Goal: Task Accomplishment & Management: Use online tool/utility

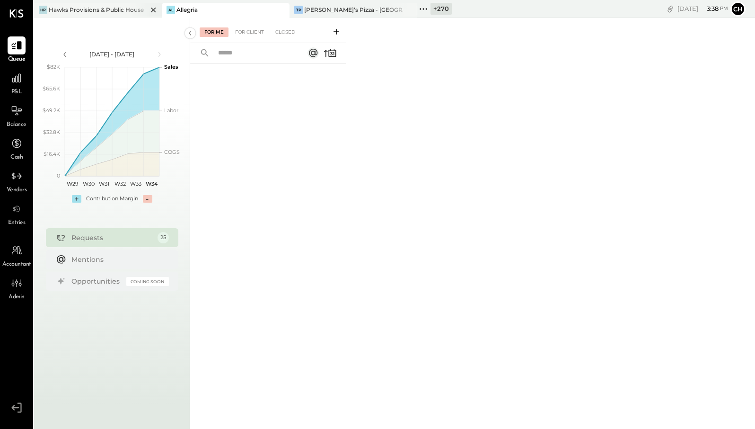
click at [152, 9] on icon at bounding box center [154, 9] width 12 height 11
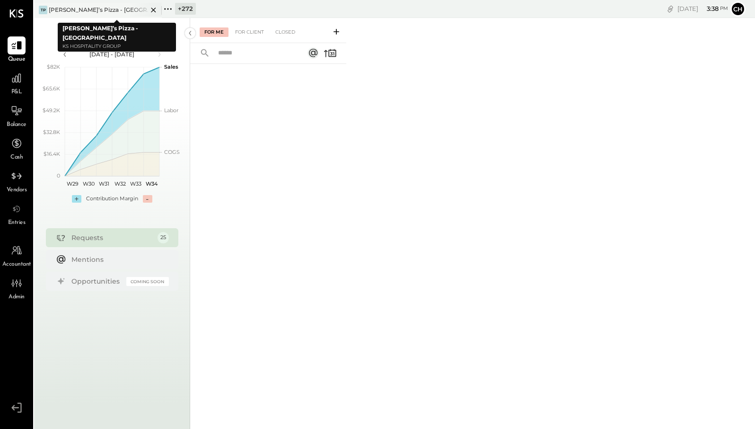
click at [153, 9] on icon at bounding box center [154, 9] width 12 height 11
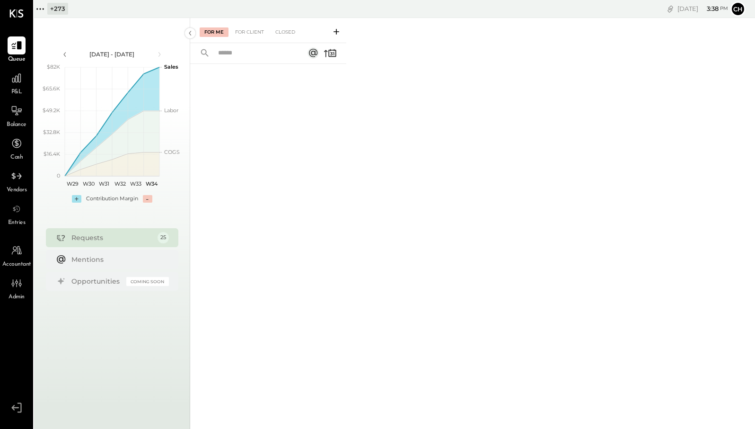
click at [44, 9] on icon at bounding box center [40, 9] width 12 height 12
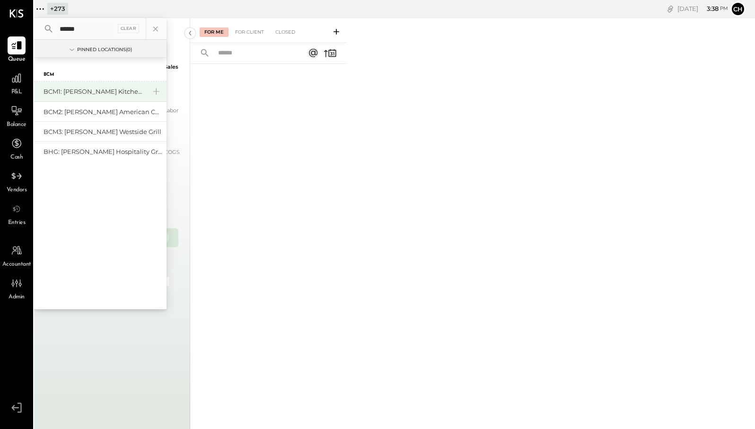
type input "******"
click at [91, 91] on div "BCM1: [PERSON_NAME] Kitchen Bar Market" at bounding box center [95, 91] width 102 height 9
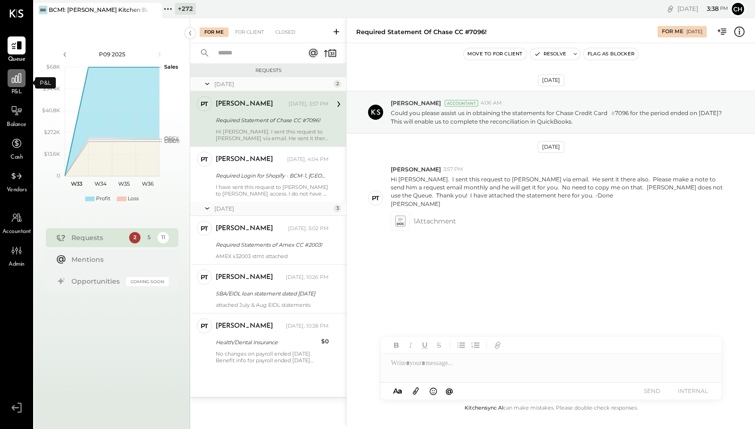
click at [16, 81] on icon at bounding box center [16, 78] width 12 height 12
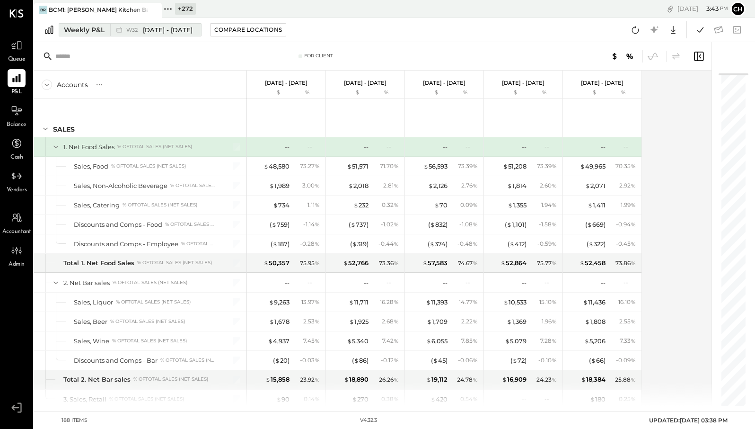
click at [105, 31] on button "Weekly P&L W32 [DATE] - [DATE]" at bounding box center [130, 29] width 143 height 13
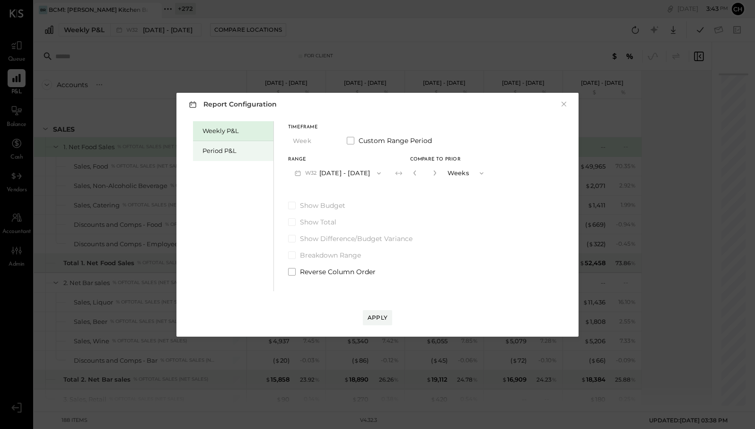
click at [229, 149] on div "Period P&L" at bounding box center [236, 150] width 66 height 9
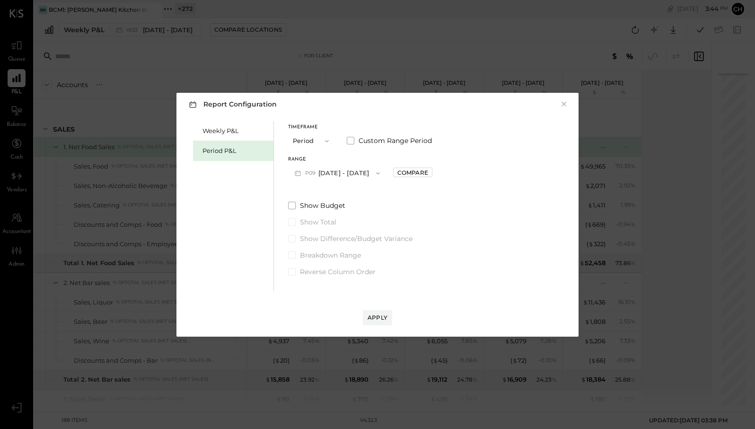
click at [343, 169] on button "P09 [DATE] - [DATE]" at bounding box center [337, 173] width 98 height 18
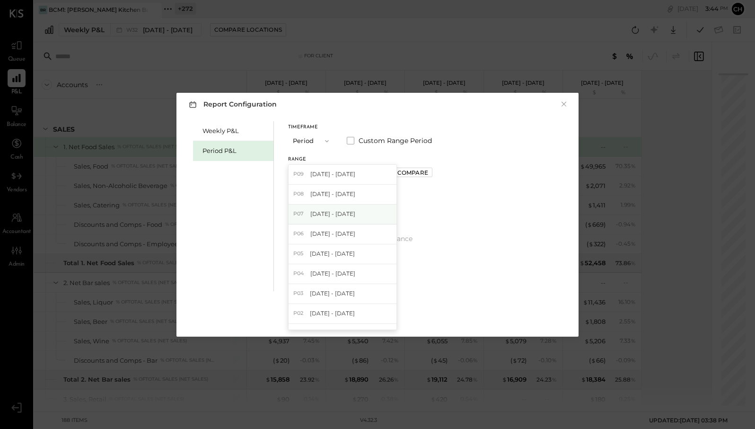
click at [355, 212] on span "[DATE] - [DATE]" at bounding box center [332, 214] width 45 height 8
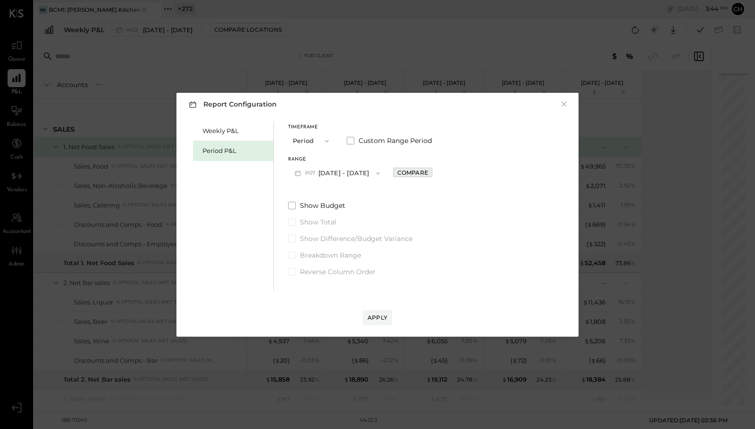
click at [418, 174] on div "Compare" at bounding box center [413, 172] width 31 height 8
click at [435, 172] on icon "button" at bounding box center [434, 172] width 2 height 5
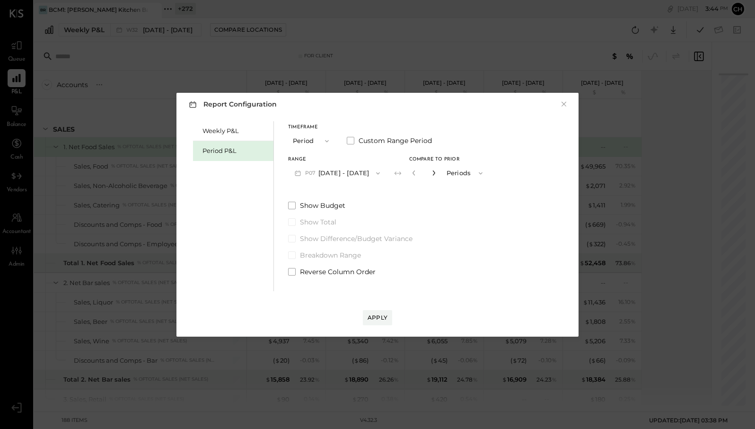
click at [435, 172] on icon "button" at bounding box center [434, 172] width 2 height 5
type input "*"
click at [385, 320] on div "Apply" at bounding box center [378, 317] width 20 height 8
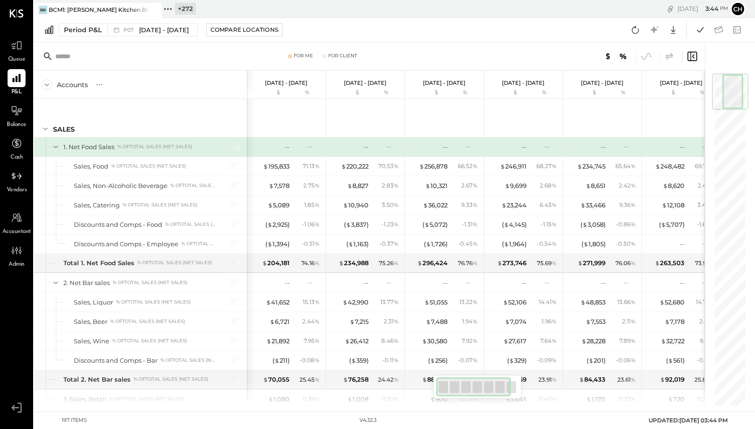
click at [672, 54] on icon at bounding box center [670, 56] width 8 height 7
click at [673, 33] on icon at bounding box center [673, 30] width 12 height 12
click at [659, 67] on div "Google Sheets" at bounding box center [644, 65] width 76 height 20
